Goal: Information Seeking & Learning: Learn about a topic

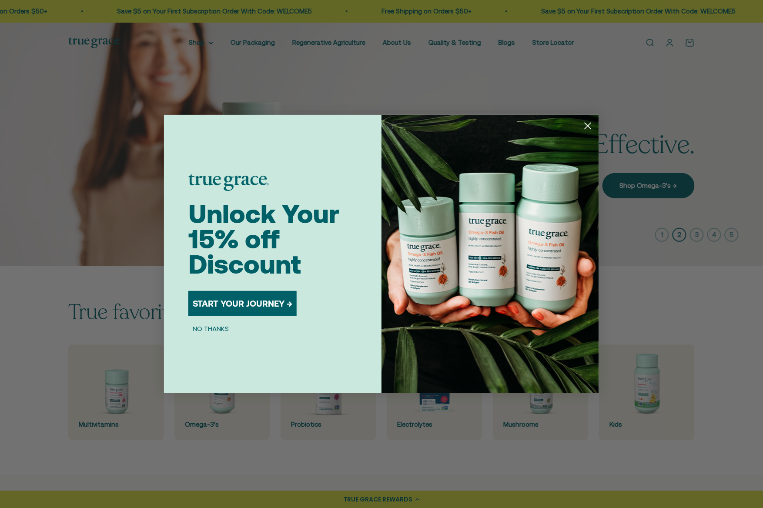
click at [590, 127] on circle "Close dialog" at bounding box center [588, 126] width 14 height 14
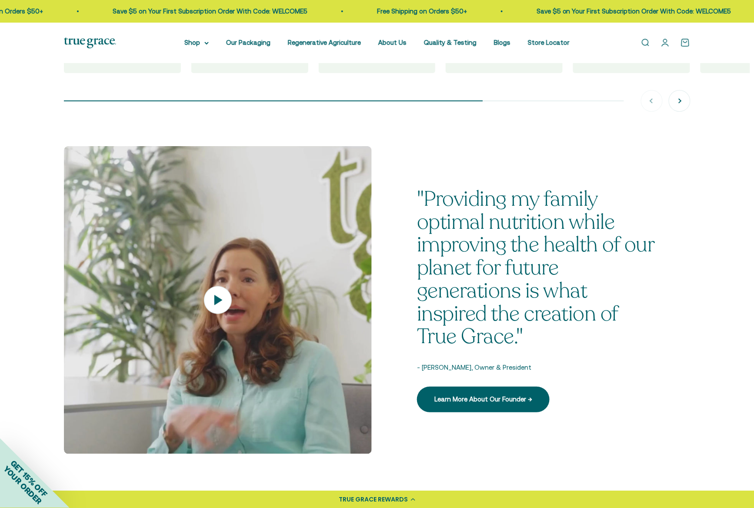
scroll to position [1105, 0]
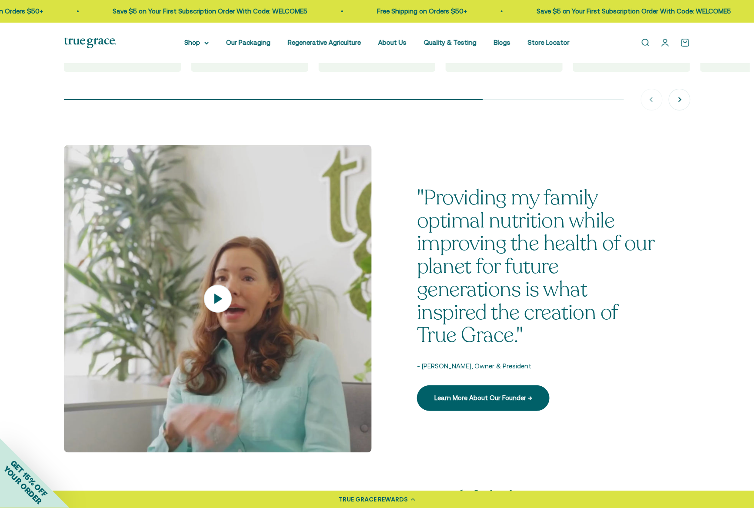
click at [531, 253] on p ""Providing my family optimal nutrition while improving the health of our planet…" at bounding box center [536, 267] width 238 height 161
click at [472, 397] on link "Learn More About Our Founder →" at bounding box center [483, 397] width 133 height 25
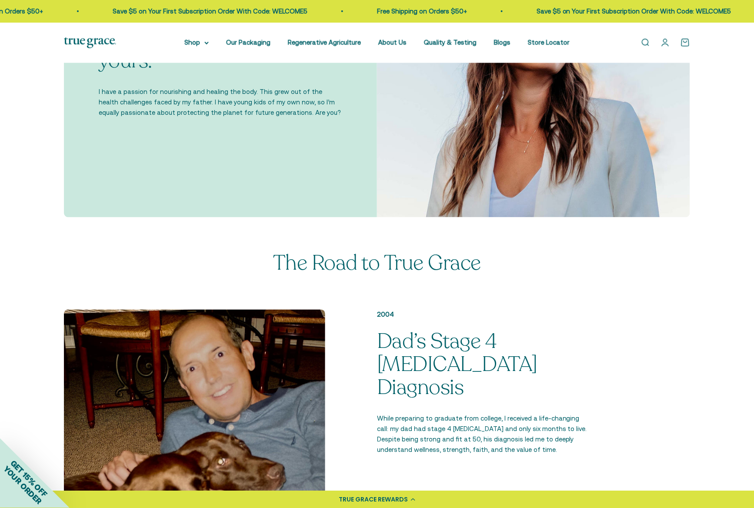
scroll to position [289, 0]
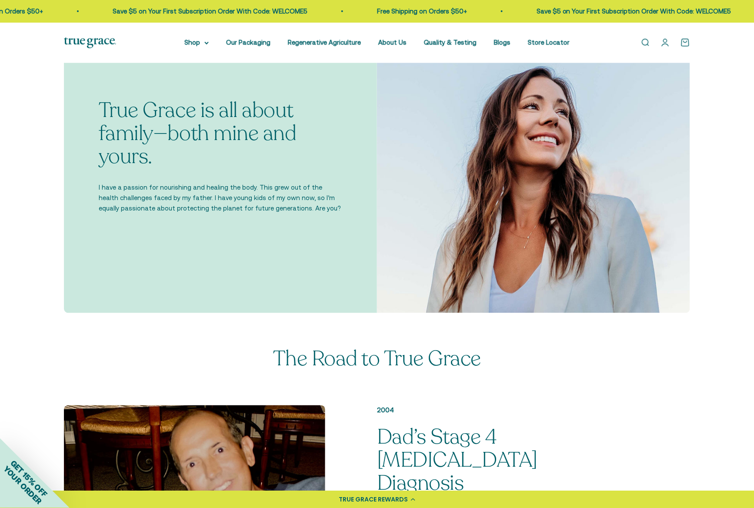
click at [197, 194] on p "I have a passion for nourishing and healing the body. This grew out of the heal…" at bounding box center [221, 197] width 244 height 31
click at [185, 153] on p "True Grace is all about family—both mine and yours." at bounding box center [221, 133] width 244 height 69
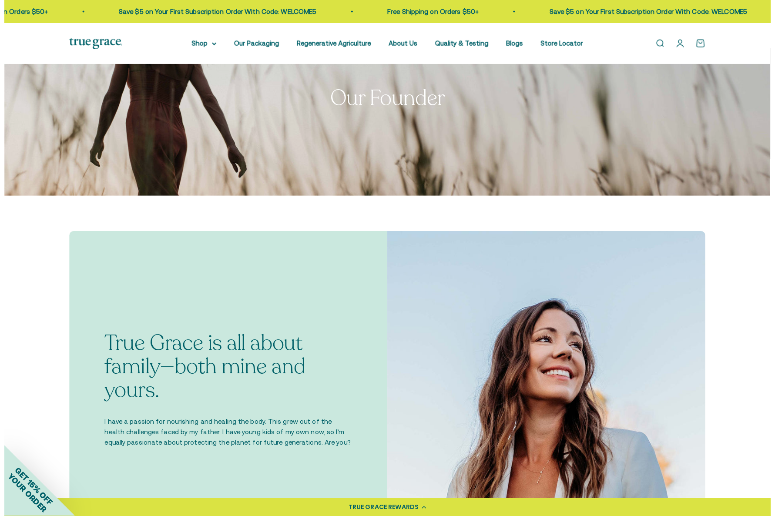
scroll to position [0, 0]
